Goal: Task Accomplishment & Management: Manage account settings

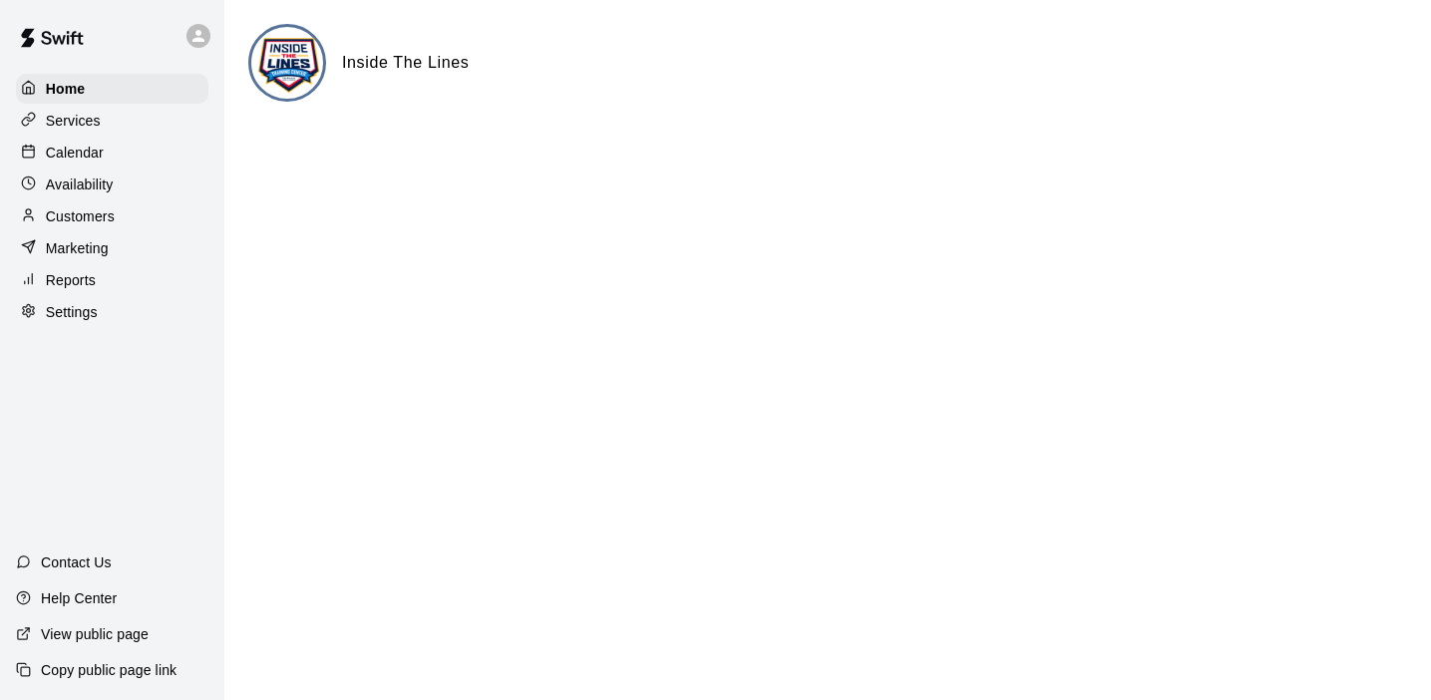
click at [75, 152] on p "Calendar" at bounding box center [75, 153] width 58 height 20
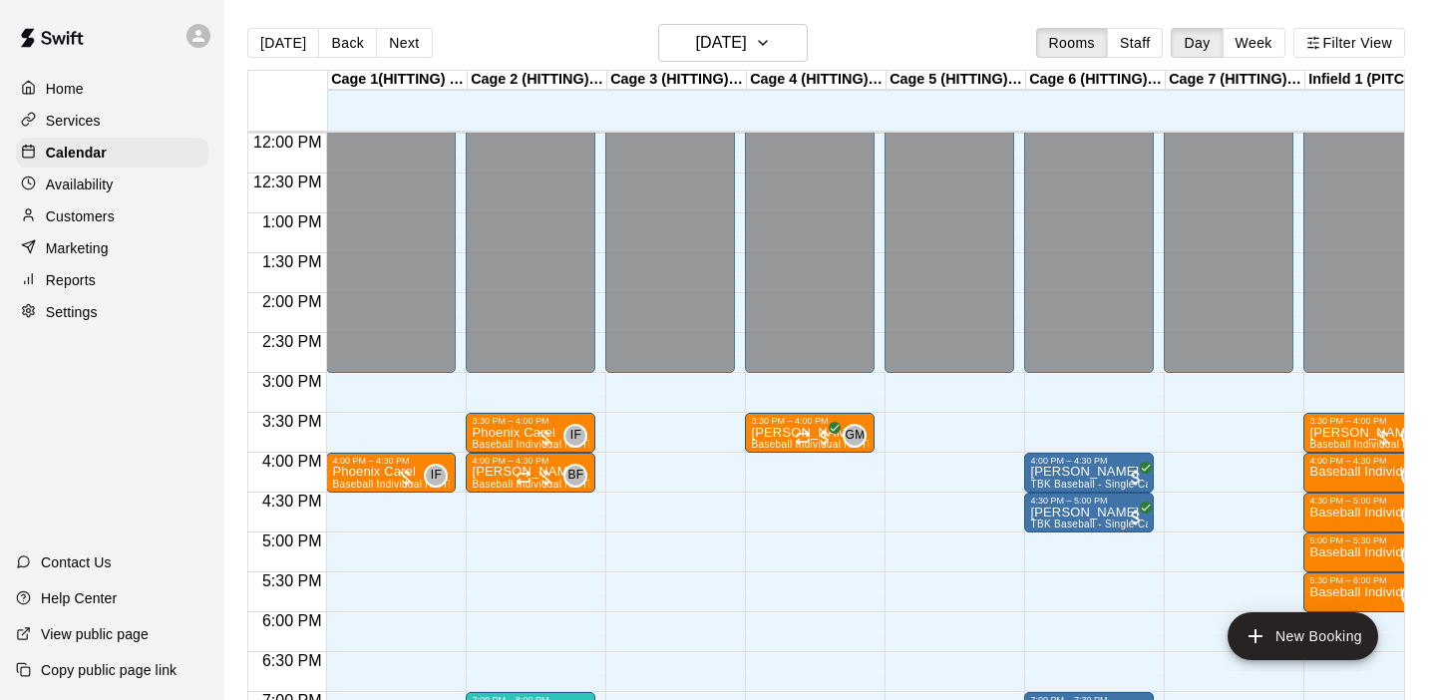
scroll to position [957, 0]
click at [64, 115] on p "Services" at bounding box center [73, 121] width 55 height 20
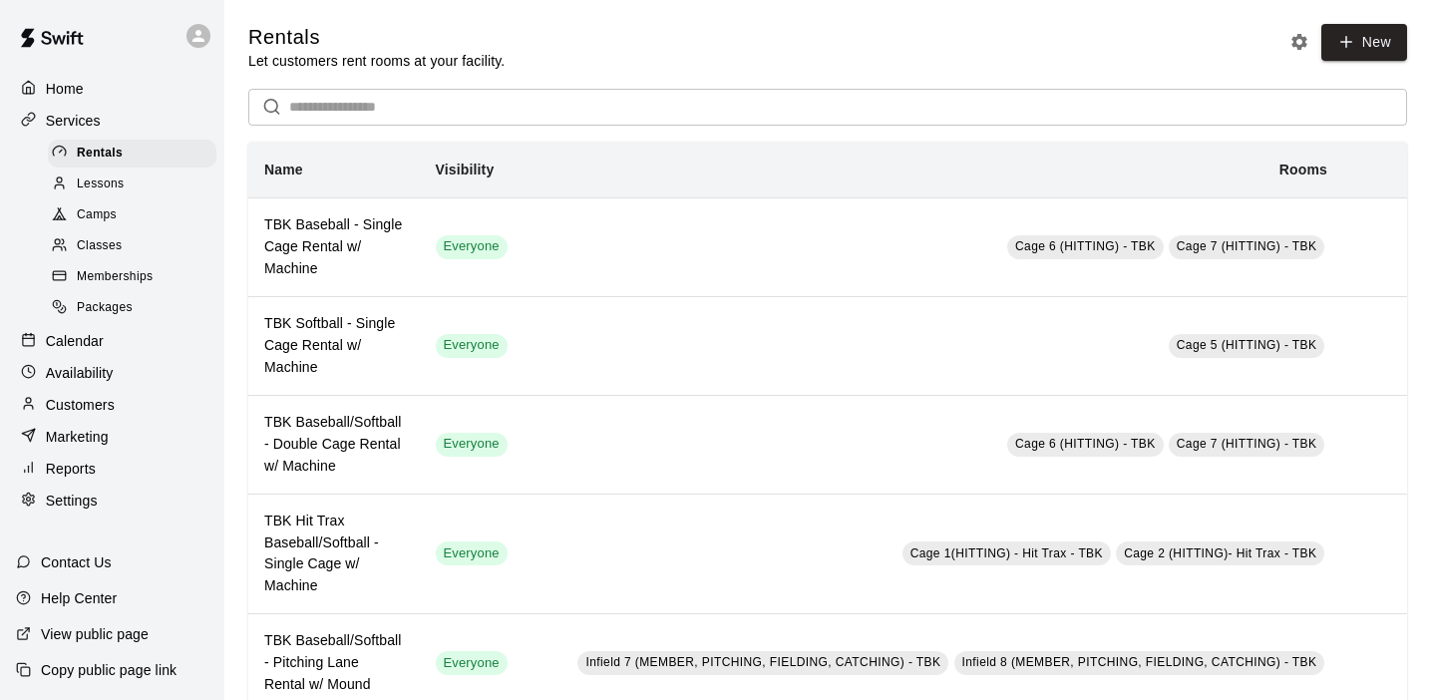
click at [121, 267] on span "Memberships" at bounding box center [115, 277] width 76 height 20
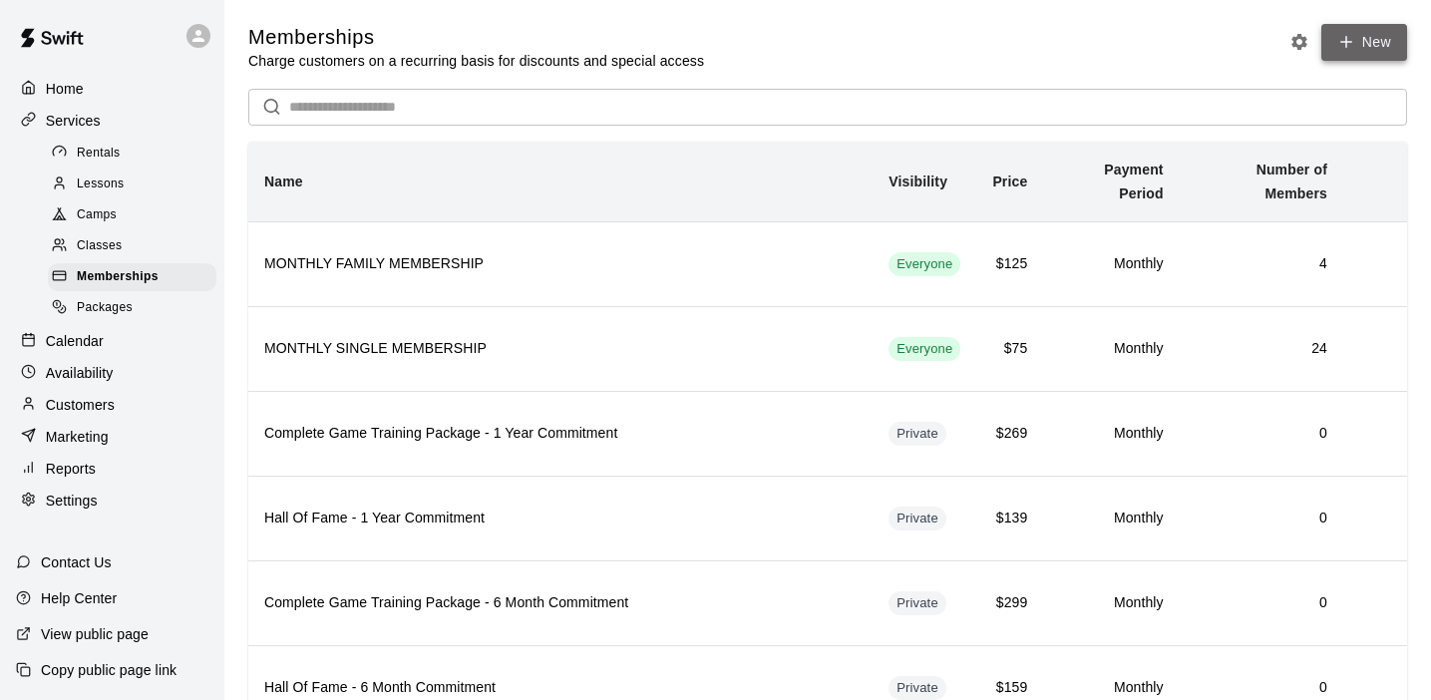
click at [1379, 42] on link "New" at bounding box center [1365, 42] width 86 height 37
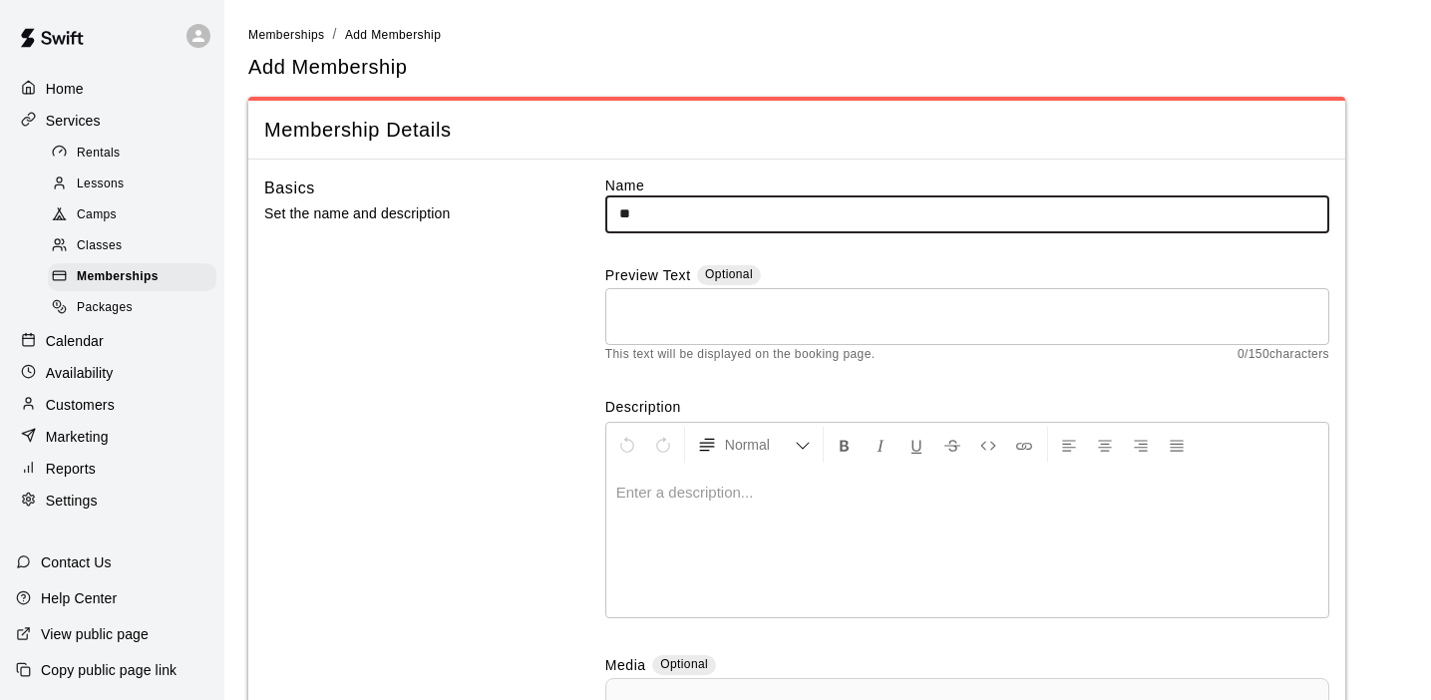
type input "*"
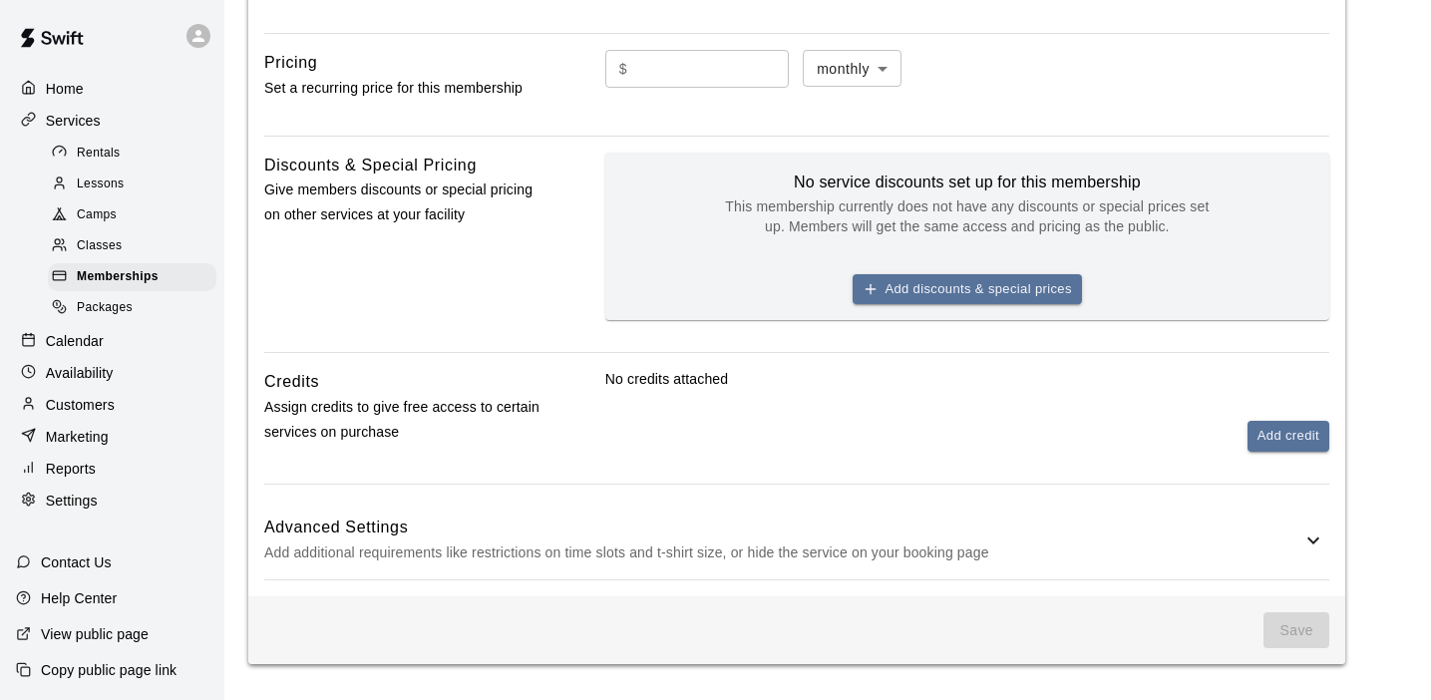
scroll to position [892, 0]
type input "**********"
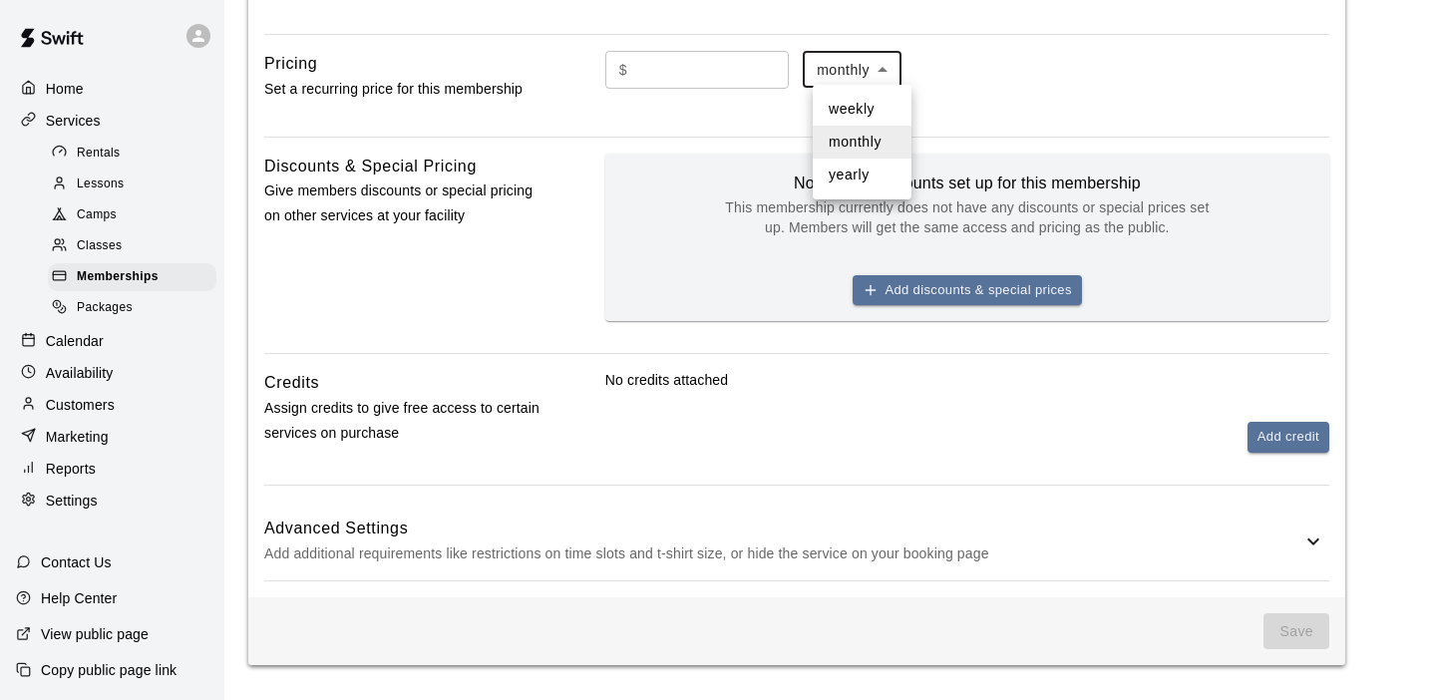
click at [1017, 103] on div at bounding box center [715, 350] width 1431 height 700
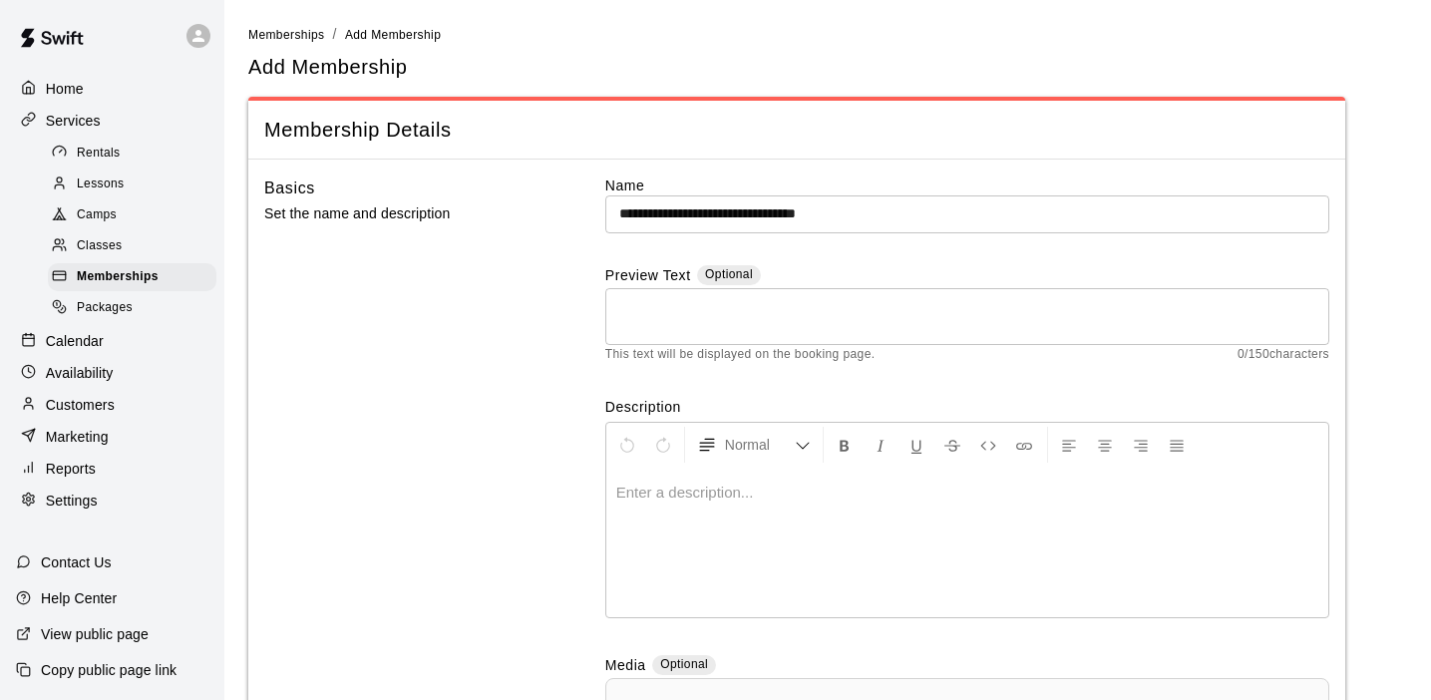
scroll to position [0, 0]
click at [195, 29] on icon at bounding box center [199, 36] width 18 height 18
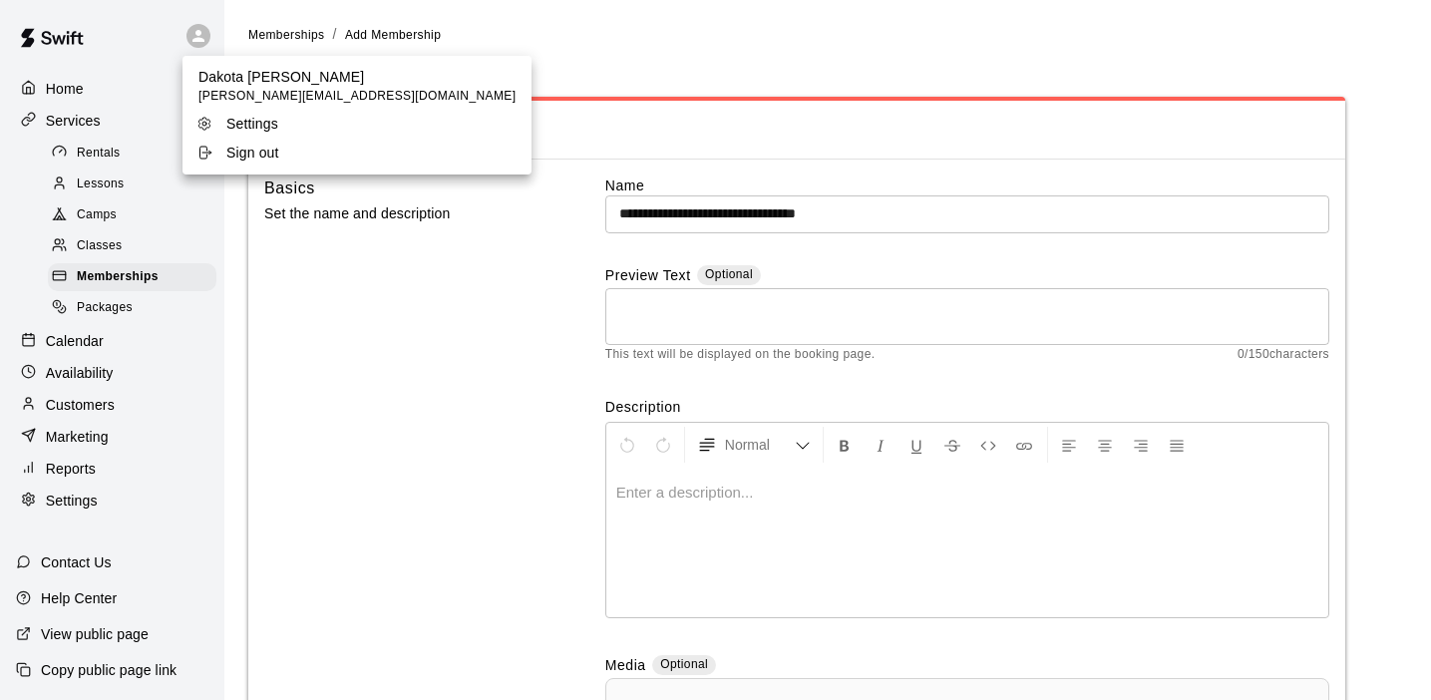
click at [68, 39] on div at bounding box center [715, 350] width 1431 height 700
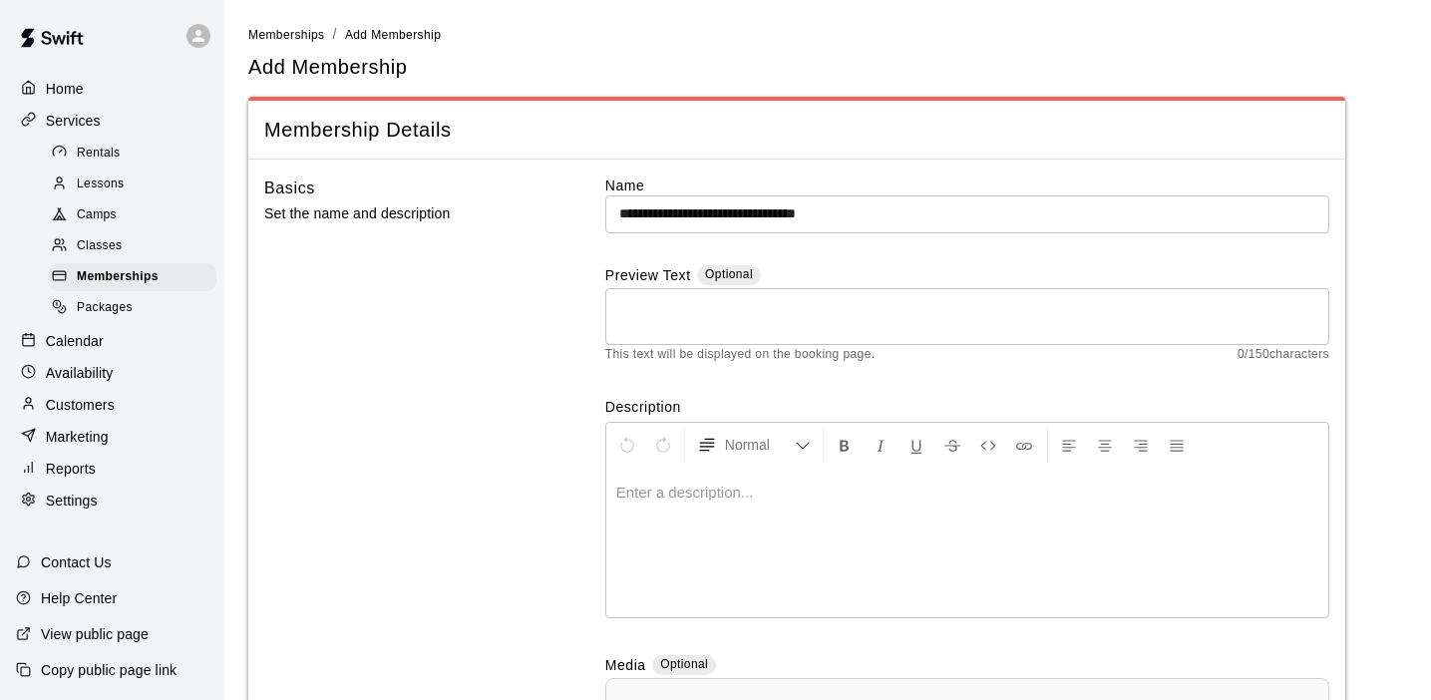
click at [44, 39] on img at bounding box center [52, 38] width 104 height 60
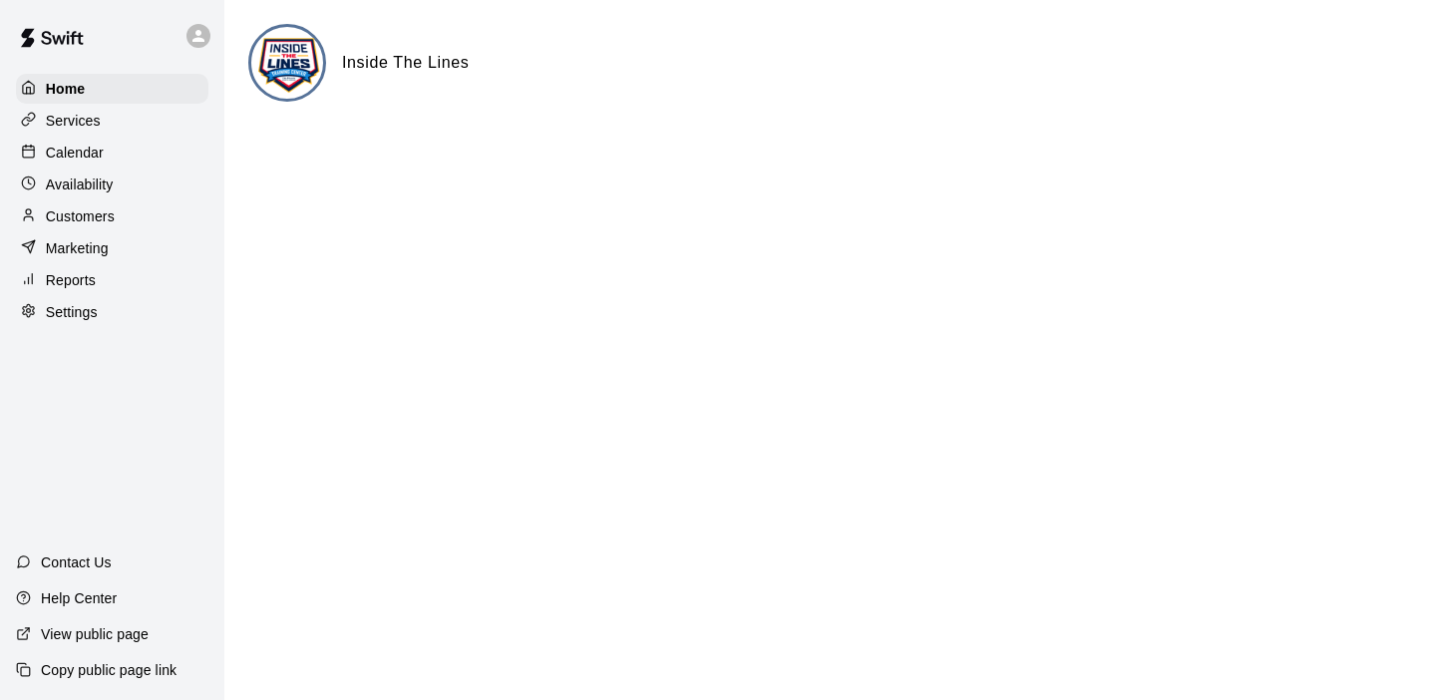
click at [68, 120] on p "Services" at bounding box center [73, 121] width 55 height 20
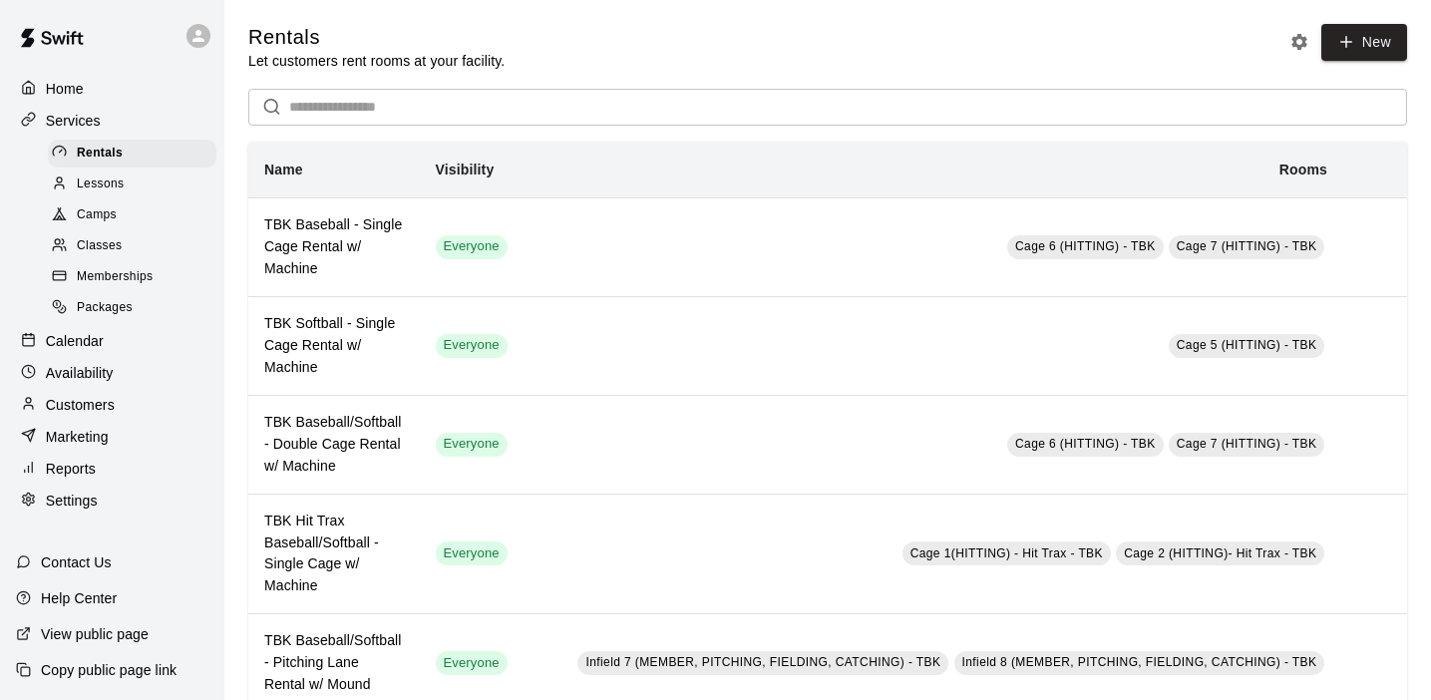
click at [129, 267] on span "Memberships" at bounding box center [115, 277] width 76 height 20
